Goal: Transaction & Acquisition: Book appointment/travel/reservation

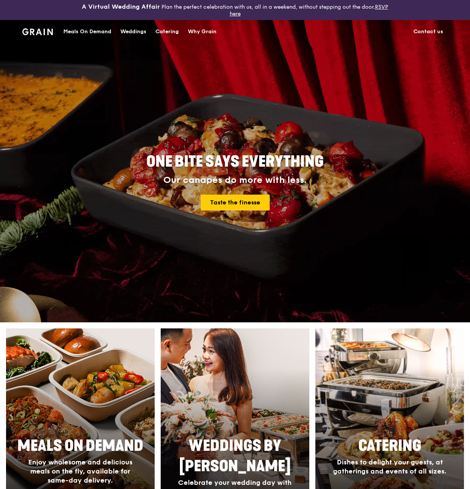
click at [165, 34] on div "Catering" at bounding box center [167, 31] width 23 height 23
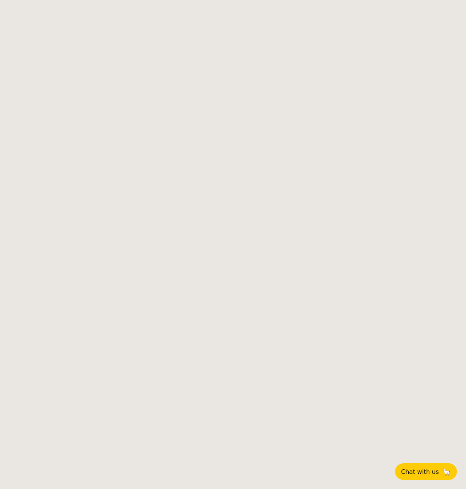
select select
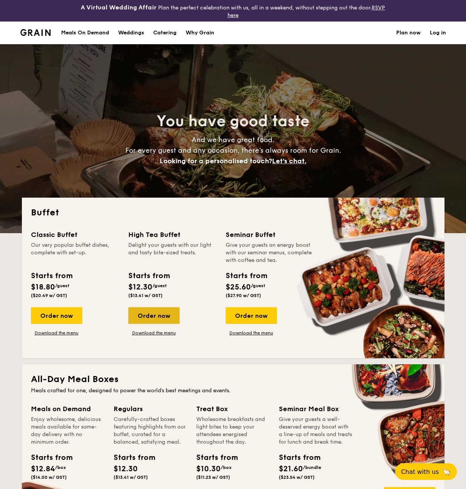
click at [164, 323] on div "Order now" at bounding box center [153, 315] width 51 height 17
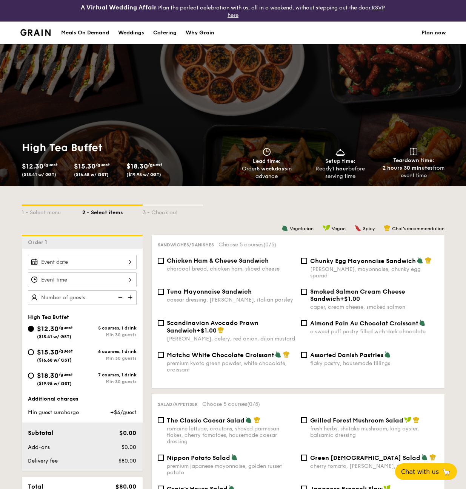
scroll to position [19, 0]
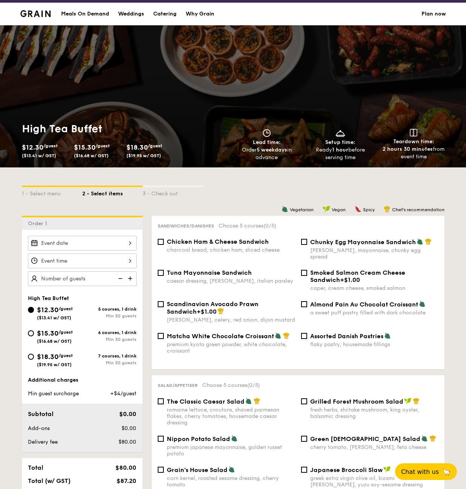
click at [108, 243] on div at bounding box center [82, 243] width 109 height 15
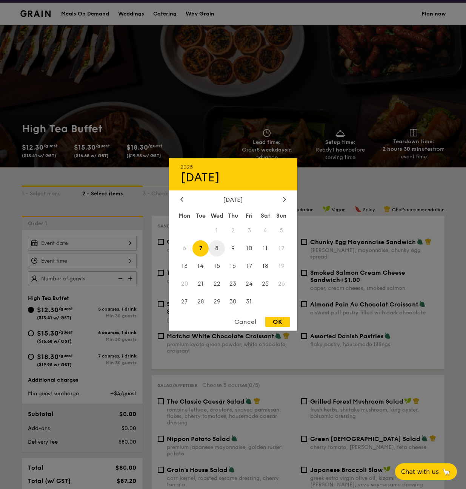
click at [217, 248] on span "8" at bounding box center [217, 248] width 16 height 16
click at [285, 327] on div "Cancel OK" at bounding box center [233, 323] width 128 height 14
click at [281, 324] on div "OK" at bounding box center [277, 321] width 25 height 10
type input "Oct 08, 2025"
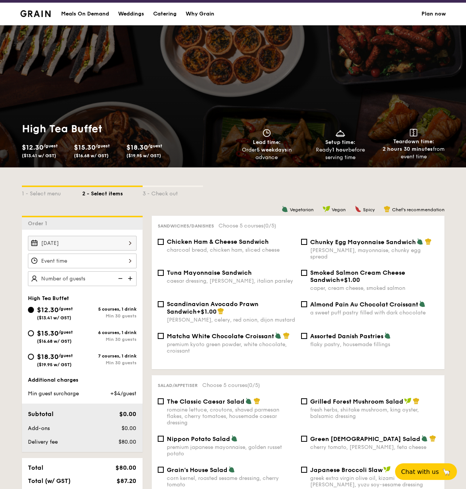
click at [114, 263] on div at bounding box center [82, 260] width 109 height 15
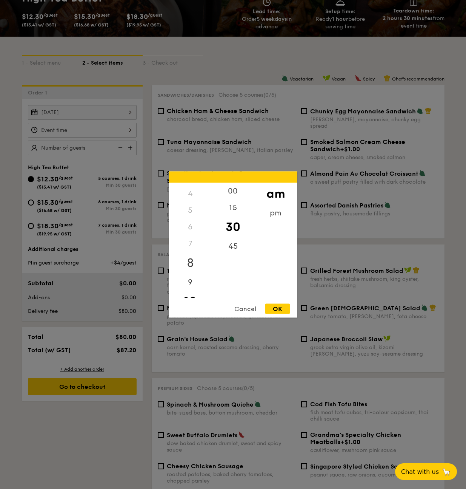
scroll to position [0, 0]
click at [191, 223] on div "2" at bounding box center [190, 224] width 43 height 17
click at [190, 227] on div "2" at bounding box center [190, 224] width 43 height 17
click at [189, 226] on div "2" at bounding box center [190, 224] width 43 height 17
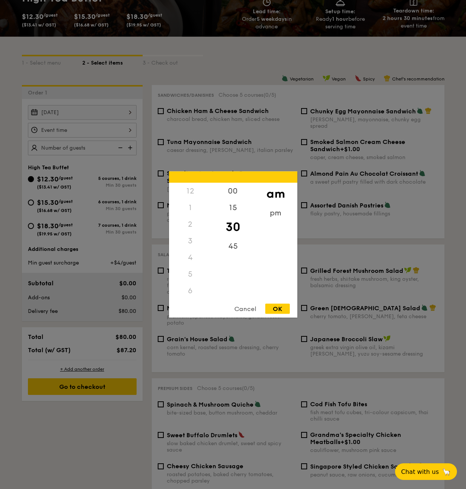
click at [190, 227] on div "2" at bounding box center [190, 224] width 43 height 17
click at [190, 225] on div "2" at bounding box center [190, 224] width 43 height 17
click at [276, 216] on div "pm" at bounding box center [275, 216] width 43 height 22
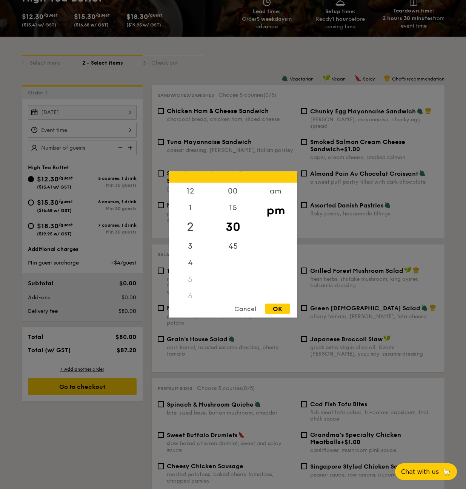
click at [191, 225] on div "2" at bounding box center [190, 227] width 43 height 22
click at [286, 308] on div "OK" at bounding box center [277, 309] width 25 height 10
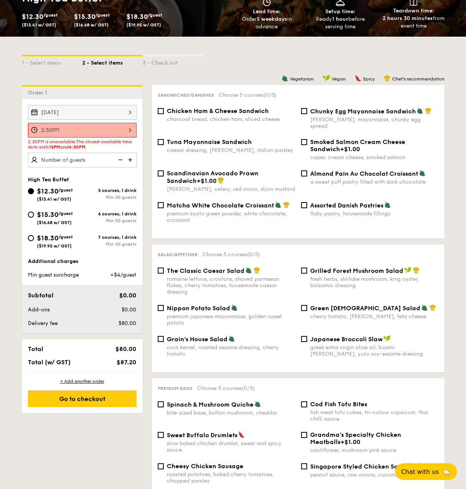
click at [70, 131] on div "2:30PM" at bounding box center [82, 130] width 109 height 15
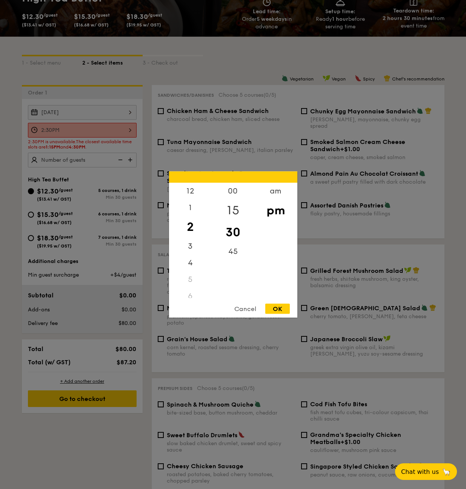
click at [235, 209] on div "15" at bounding box center [233, 210] width 43 height 22
click at [270, 308] on div "OK" at bounding box center [277, 309] width 25 height 10
click at [90, 130] on div "2:15PM 12 1 2 3 4 5 6 7 8 9 10 11 00 15 30 45 am pm Cancel OK" at bounding box center [82, 130] width 109 height 15
click at [236, 197] on div "00" at bounding box center [233, 194] width 43 height 22
click at [282, 306] on div "OK" at bounding box center [277, 309] width 25 height 10
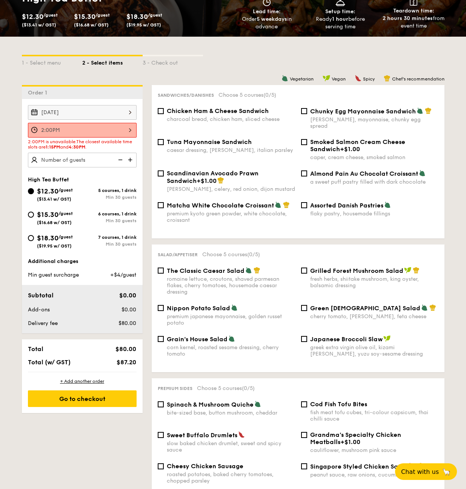
click at [98, 136] on div "2:00PM" at bounding box center [82, 130] width 109 height 15
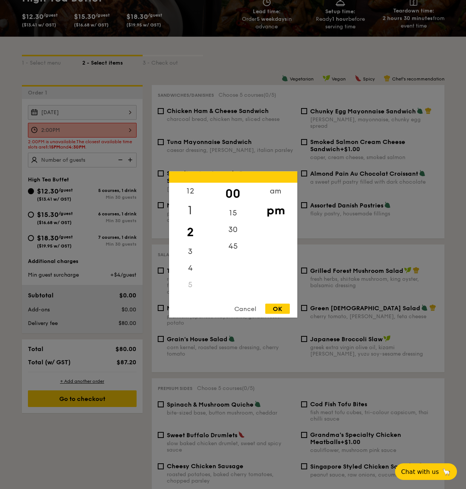
click at [190, 210] on div "1" at bounding box center [190, 210] width 43 height 22
drag, startPoint x: 233, startPoint y: 230, endPoint x: 286, endPoint y: 307, distance: 92.9
click at [233, 230] on div "30" at bounding box center [233, 229] width 43 height 17
click at [282, 310] on div "OK" at bounding box center [277, 309] width 25 height 10
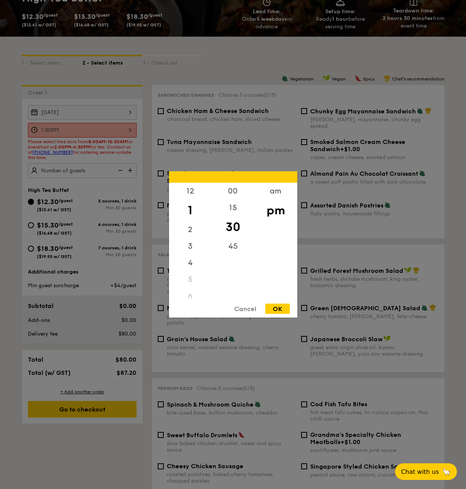
click at [102, 130] on div "1:30PM 12 1 2 3 4 5 6 7 8 9 10 11 00 15 30 45 am pm Cancel OK" at bounding box center [82, 130] width 109 height 15
click at [127, 111] on div at bounding box center [233, 244] width 466 height 489
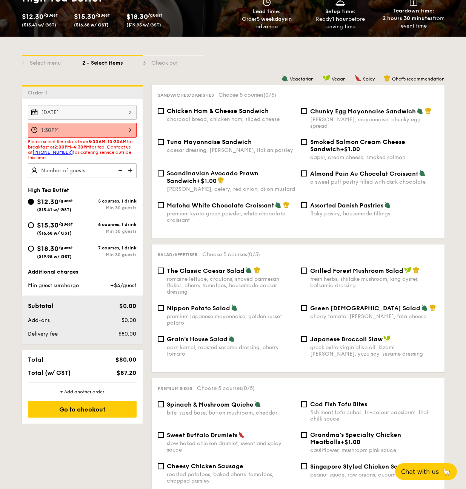
click at [98, 111] on div "Oct 08, 2025" at bounding box center [82, 112] width 109 height 15
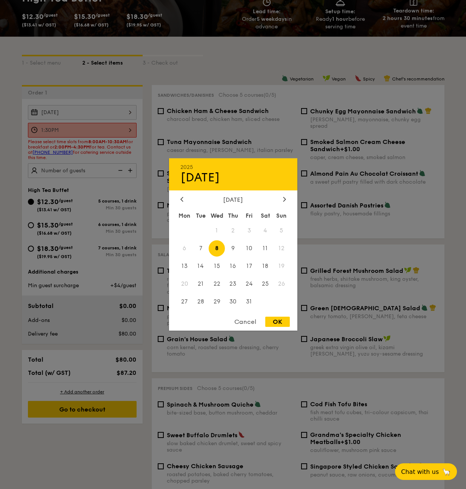
click at [184, 75] on div at bounding box center [233, 244] width 466 height 489
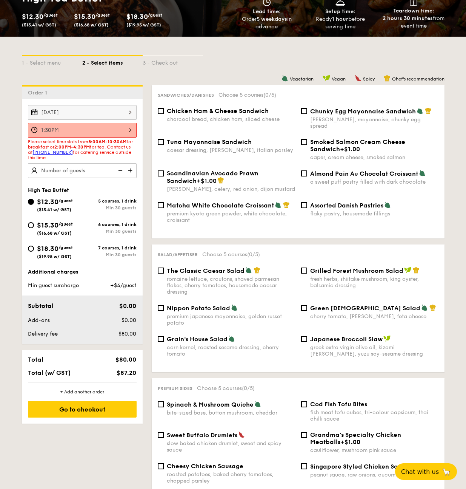
click at [79, 128] on div "1:30PM" at bounding box center [82, 130] width 109 height 15
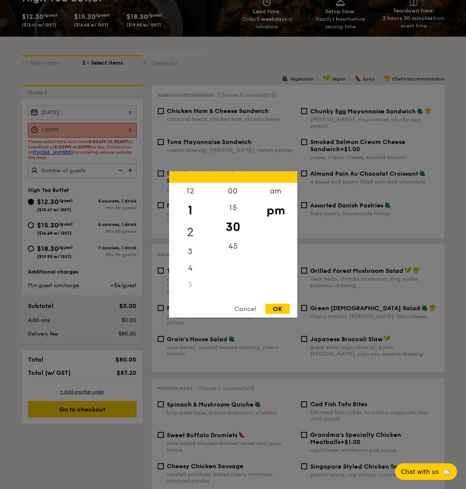
click at [197, 229] on div "2" at bounding box center [190, 232] width 43 height 22
click at [238, 190] on div "00" at bounding box center [233, 194] width 43 height 22
click at [284, 307] on div "OK" at bounding box center [277, 309] width 25 height 10
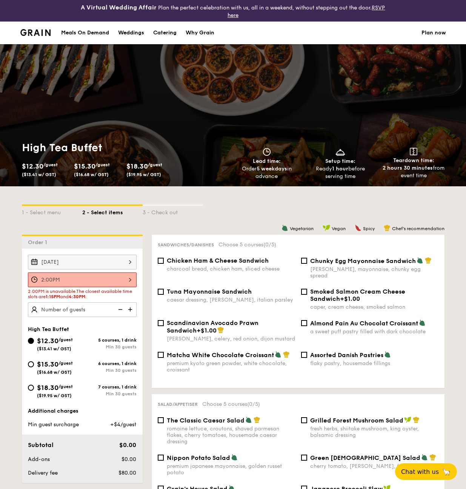
click at [81, 279] on div "2:00PM" at bounding box center [82, 279] width 109 height 15
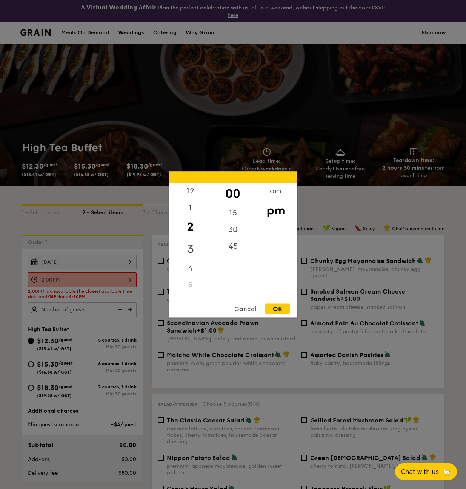
click at [190, 245] on div "3" at bounding box center [190, 249] width 43 height 22
click at [270, 303] on div "12 1 2 3 4 5 6 7 8 9 10 11 00 15 30 45 am pm Cancel OK" at bounding box center [233, 244] width 128 height 146
click at [273, 306] on div "OK" at bounding box center [277, 309] width 25 height 10
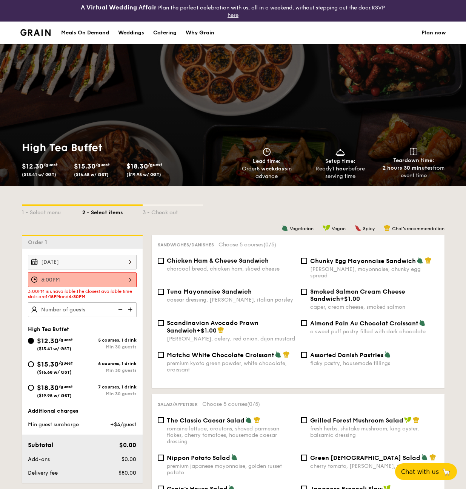
click at [88, 278] on div "3:00PM" at bounding box center [82, 279] width 109 height 15
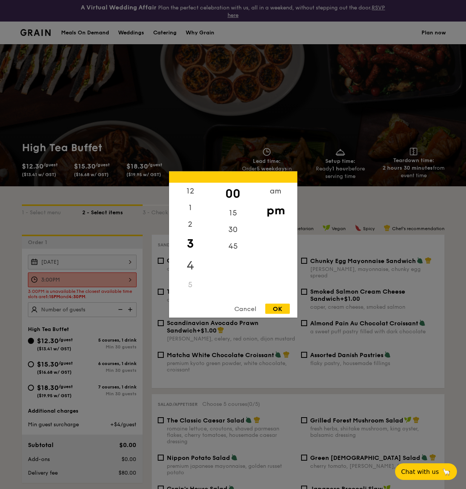
click at [191, 267] on div "4" at bounding box center [190, 265] width 43 height 22
click at [283, 308] on div "OK" at bounding box center [277, 309] width 25 height 10
type input "4:00PM"
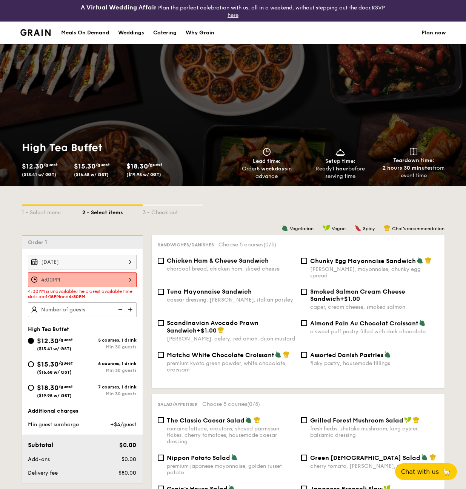
click at [115, 266] on div "Oct 08, 2025" at bounding box center [82, 261] width 109 height 15
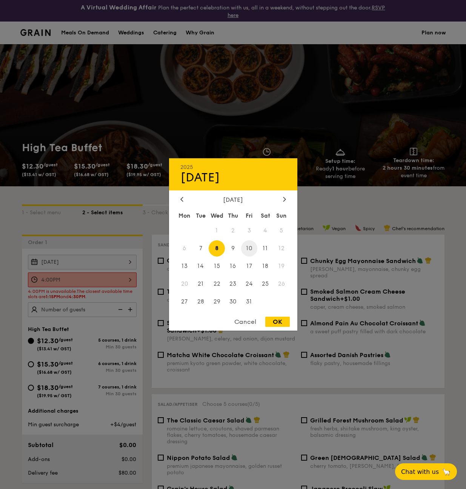
click at [257, 249] on span "10" at bounding box center [249, 248] width 16 height 16
click at [273, 324] on div "OK" at bounding box center [277, 321] width 25 height 10
type input "Oct 10, 2025"
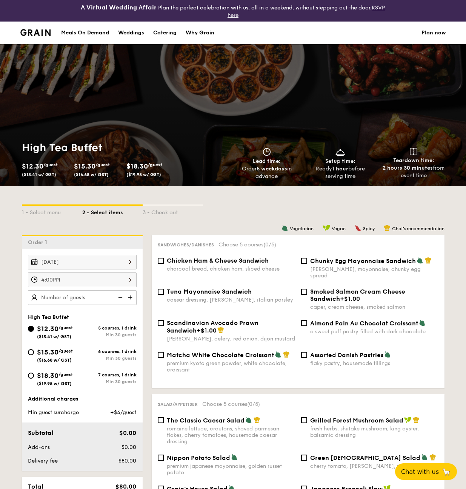
click at [63, 285] on div "4:00PM" at bounding box center [82, 279] width 109 height 15
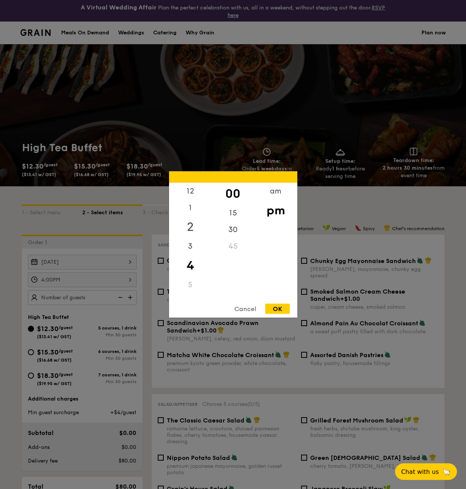
click at [191, 228] on div "2" at bounding box center [190, 227] width 43 height 22
click at [273, 308] on div "OK" at bounding box center [277, 309] width 25 height 10
type input "2:00PM"
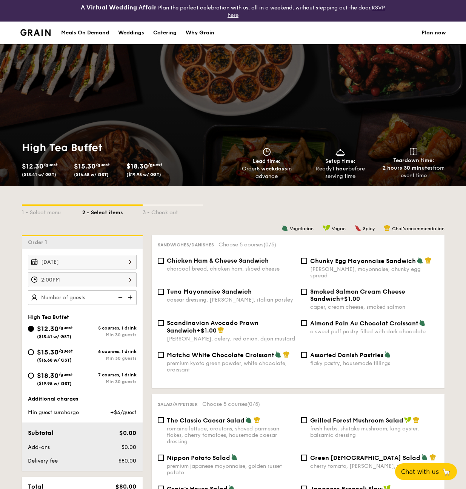
click at [96, 258] on div "Oct 10, 2025" at bounding box center [82, 261] width 109 height 15
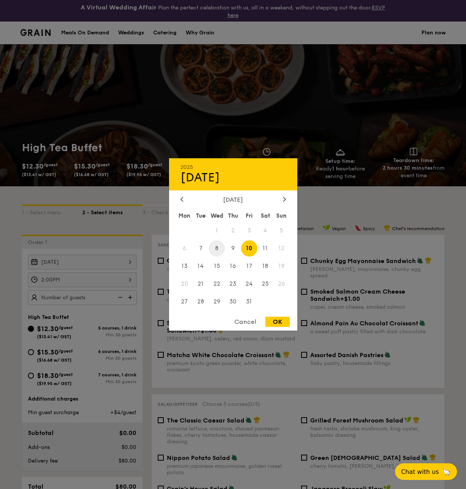
click at [218, 247] on span "8" at bounding box center [217, 248] width 16 height 16
click at [275, 331] on div at bounding box center [233, 244] width 466 height 489
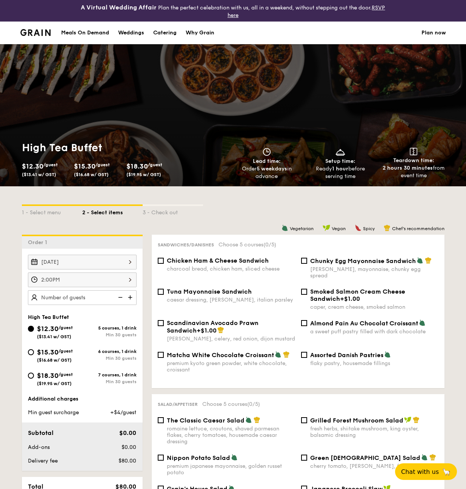
click at [278, 325] on div "OK" at bounding box center [277, 321] width 25 height 10
click at [53, 276] on div "2:00PM" at bounding box center [82, 279] width 109 height 15
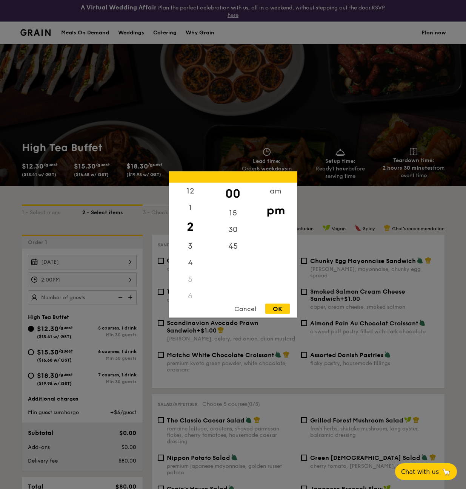
click at [282, 310] on div "OK" at bounding box center [277, 309] width 25 height 10
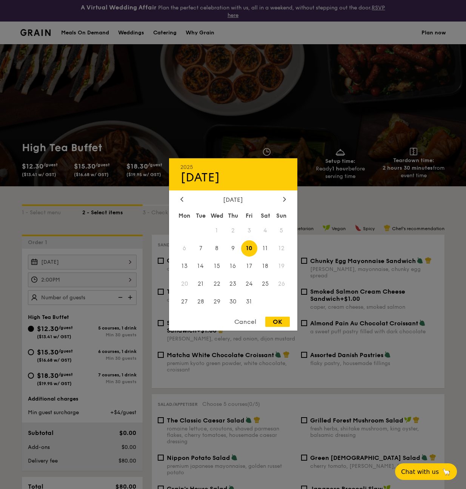
click at [93, 269] on div "Oct 10, 2025 2025 Oct 10 October 2025 Mon Tue Wed Thu Fri Sat Sun 1 2 3 4 5 6 7…" at bounding box center [82, 261] width 109 height 15
click at [218, 244] on span "8" at bounding box center [217, 248] width 16 height 16
click at [269, 322] on div "OK" at bounding box center [277, 321] width 25 height 10
type input "Oct 08, 2025"
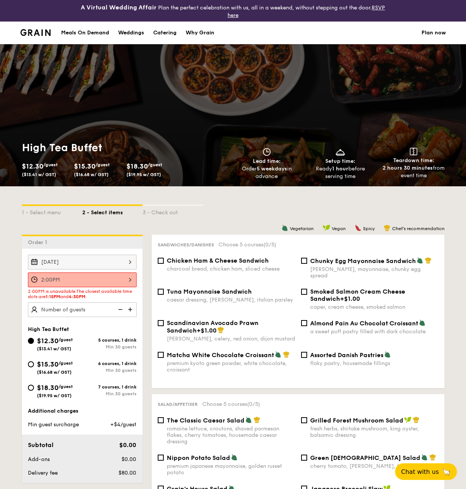
click at [82, 276] on div "2:00PM" at bounding box center [82, 279] width 109 height 15
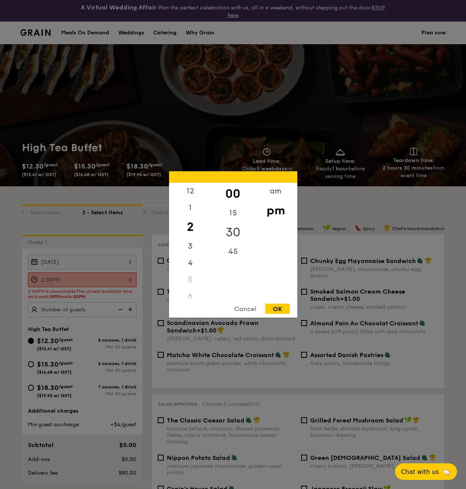
click at [239, 230] on div "30" at bounding box center [233, 232] width 43 height 22
click at [276, 309] on div "OK" at bounding box center [277, 309] width 25 height 10
type input "2:30PM"
